Goal: Task Accomplishment & Management: Manage account settings

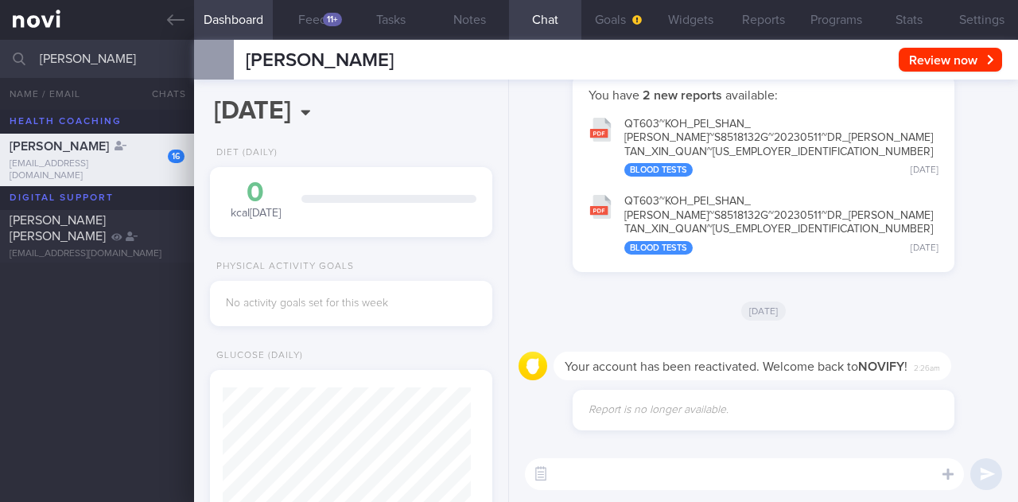
scroll to position [119, 242]
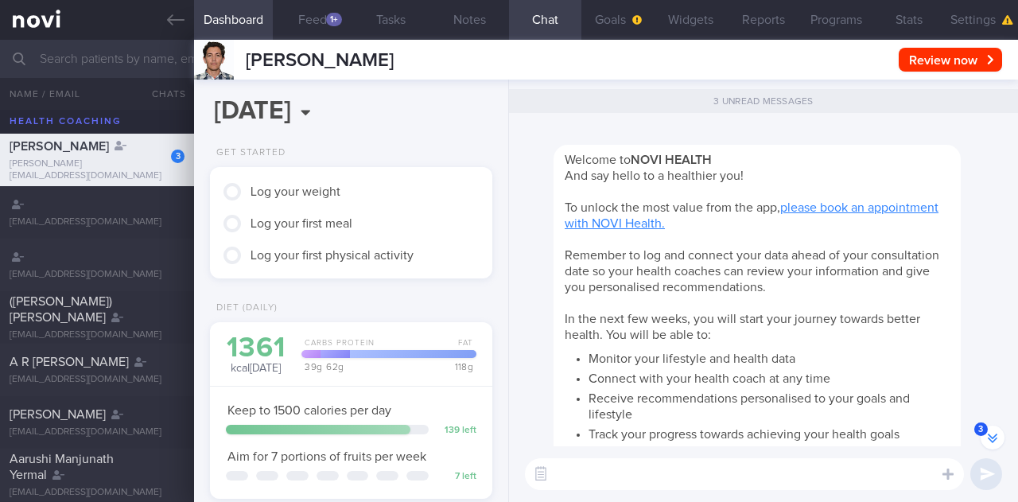
scroll to position [124, 248]
click at [929, 17] on button "Stats" at bounding box center [909, 20] width 72 height 40
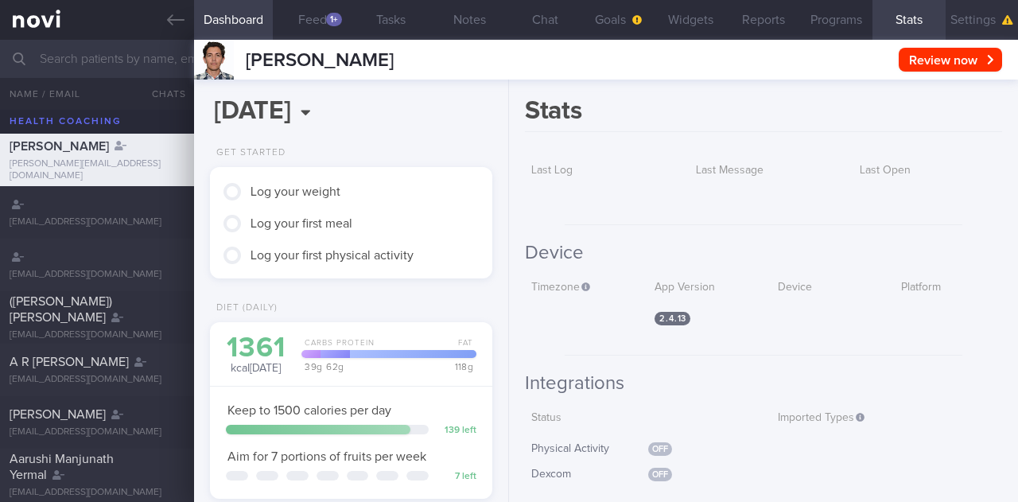
click at [970, 17] on button "Settings" at bounding box center [982, 20] width 72 height 40
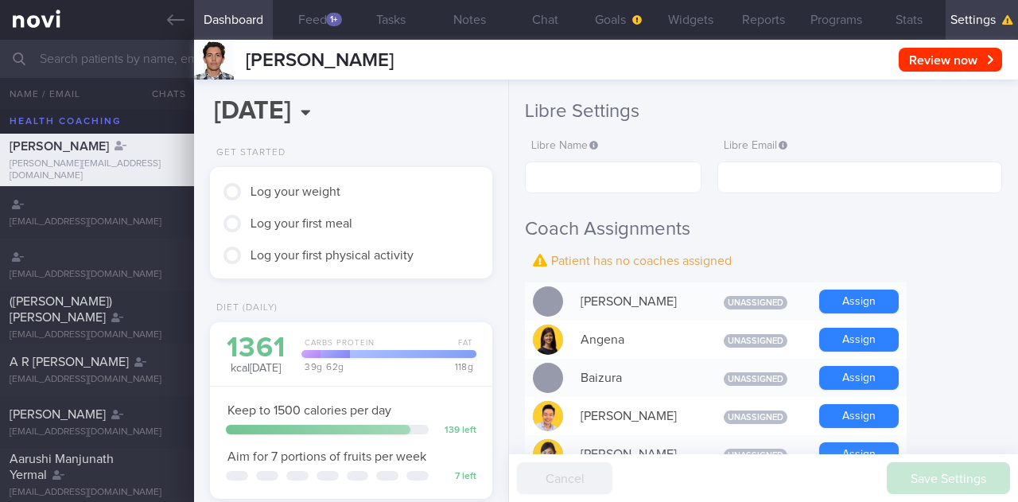
scroll to position [80, 0]
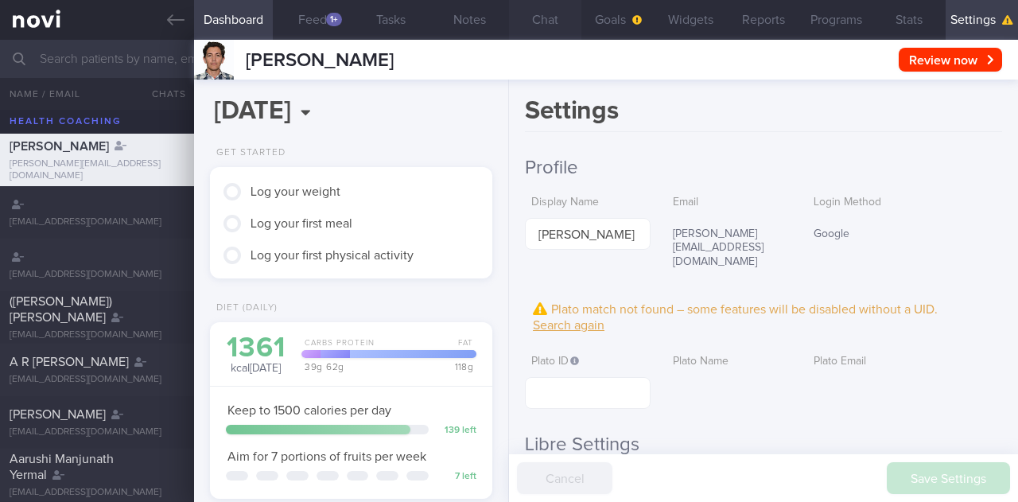
scroll to position [124, 248]
click at [566, 377] on input "text" at bounding box center [587, 393] width 125 height 32
paste input "11337"
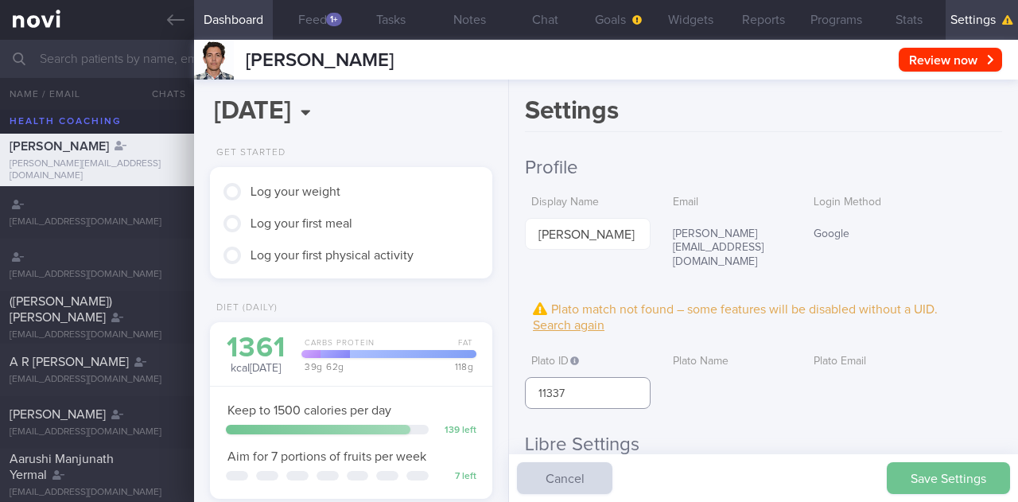
type input "11337"
click at [956, 484] on button "Save Settings" at bounding box center [948, 478] width 123 height 32
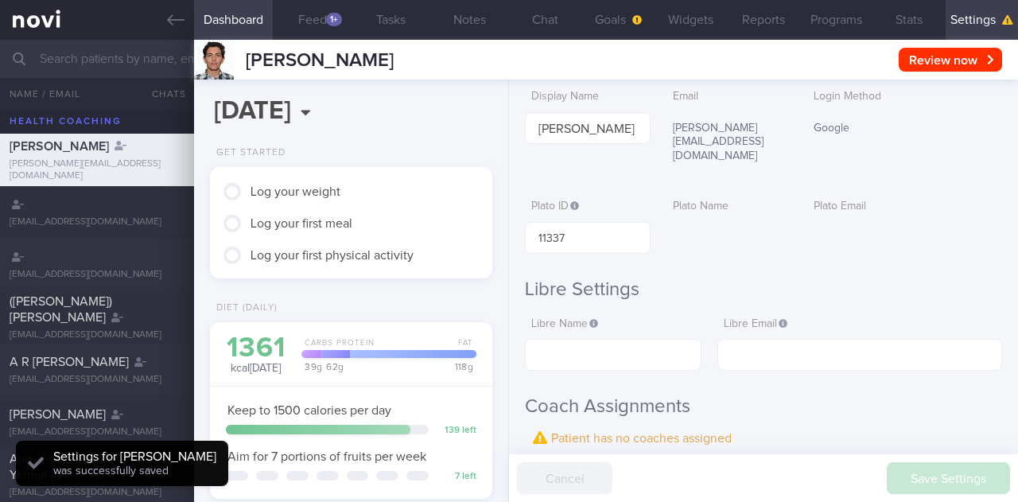
scroll to position [159, 0]
